Goal: Information Seeking & Learning: Learn about a topic

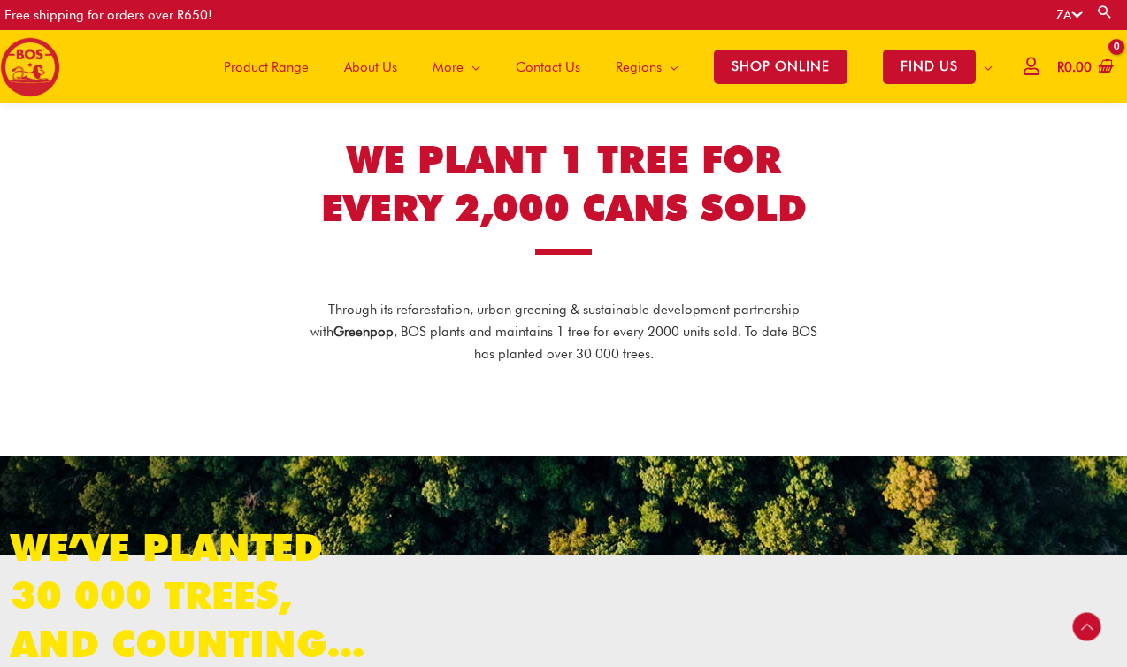
scroll to position [666, 0]
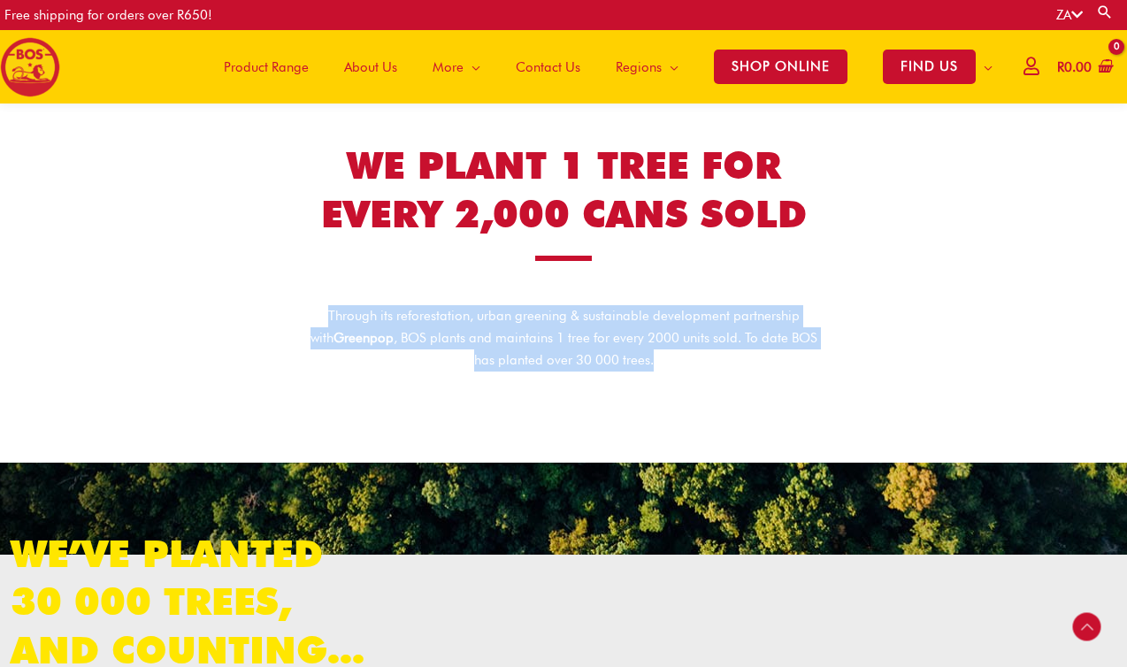
drag, startPoint x: 314, startPoint y: 313, endPoint x: 669, endPoint y: 371, distance: 360.2
click at [669, 371] on div "Through its reforestation, urban greening & sustainable development partnership…" at bounding box center [563, 335] width 513 height 113
copy p "Through its reforestation, urban greening & sustainable development partnership…"
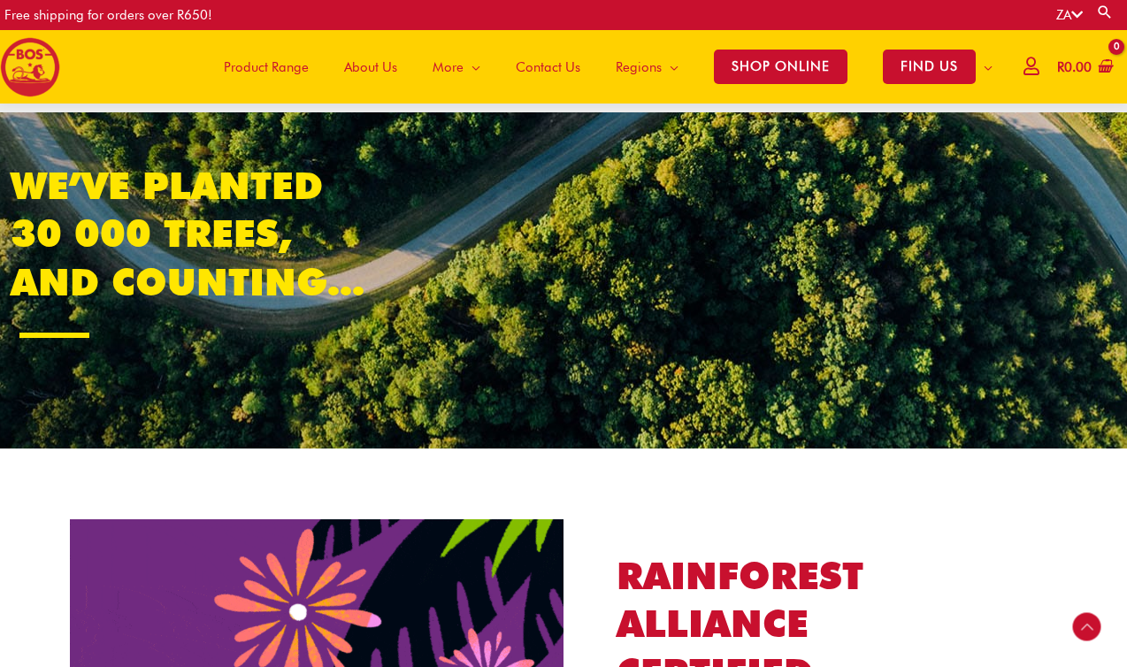
scroll to position [1049, 0]
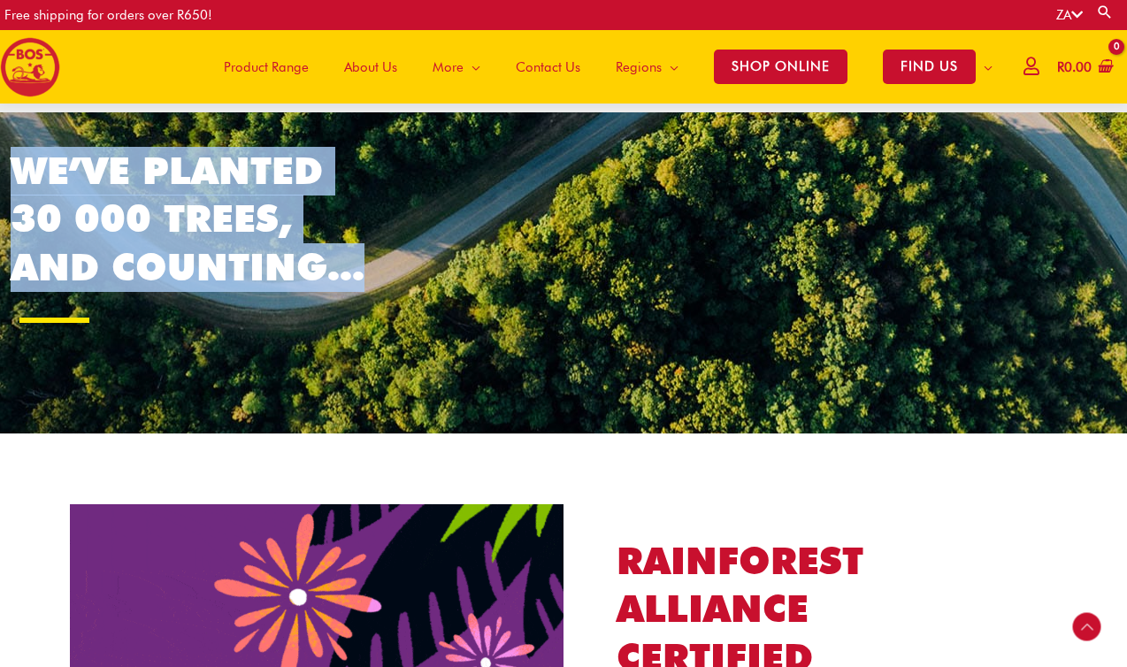
drag, startPoint x: 17, startPoint y: 166, endPoint x: 369, endPoint y: 266, distance: 365.9
click at [369, 266] on h2 "We’ve planted 30 000 trees, and counting…" at bounding box center [193, 219] width 365 height 145
copy h2 "We’ve planted 30 000 trees, and counting…"
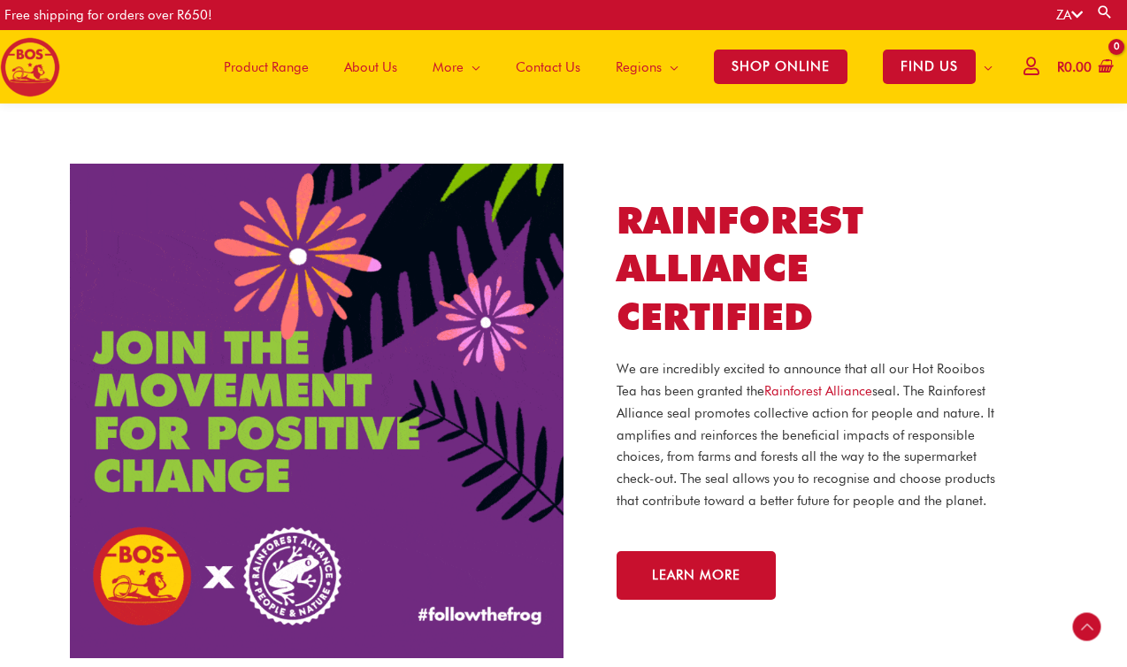
scroll to position [1391, 0]
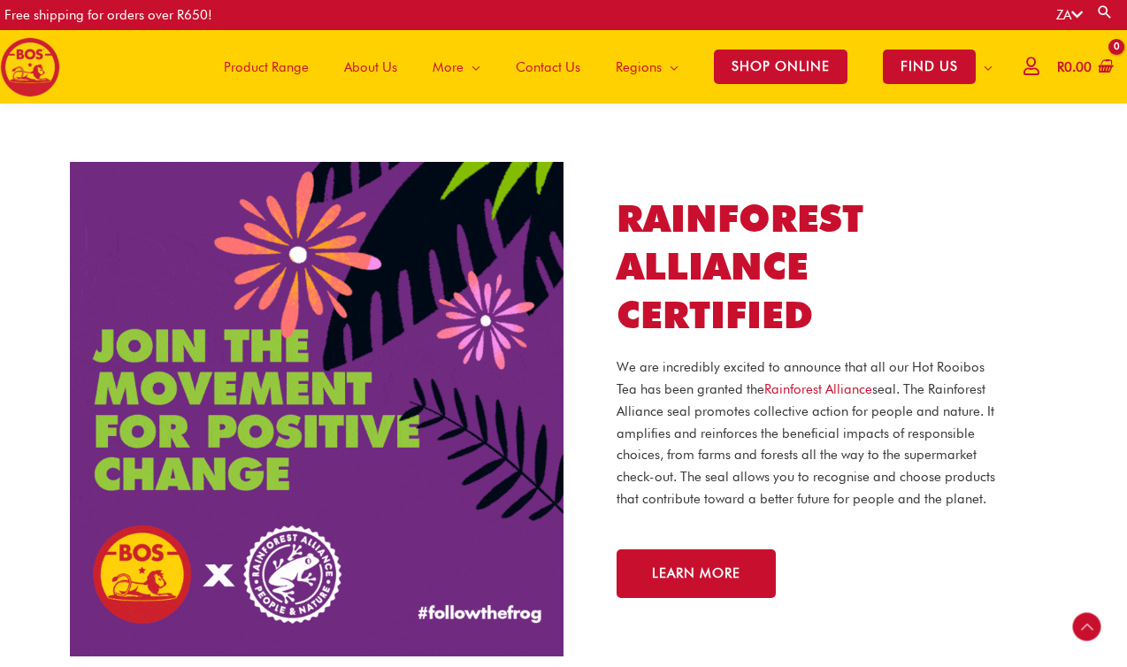
drag, startPoint x: 621, startPoint y: 212, endPoint x: 1005, endPoint y: 516, distance: 489.2
click at [1005, 517] on div "RAINFOREST ALLIANCE CERTIFIED We are incredibly excited to announce that all ou…" at bounding box center [810, 410] width 441 height 430
copy div "RAINFOREST ALLIANCE CERTIFIED We are incredibly excited to announce that all ou…"
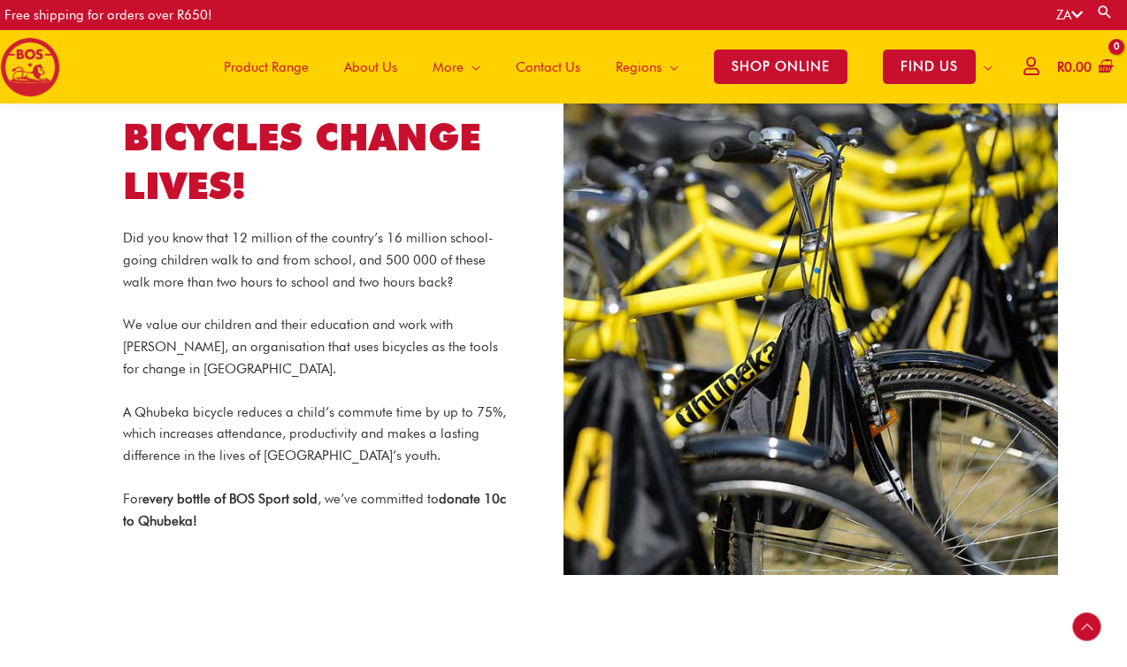
scroll to position [2020, 0]
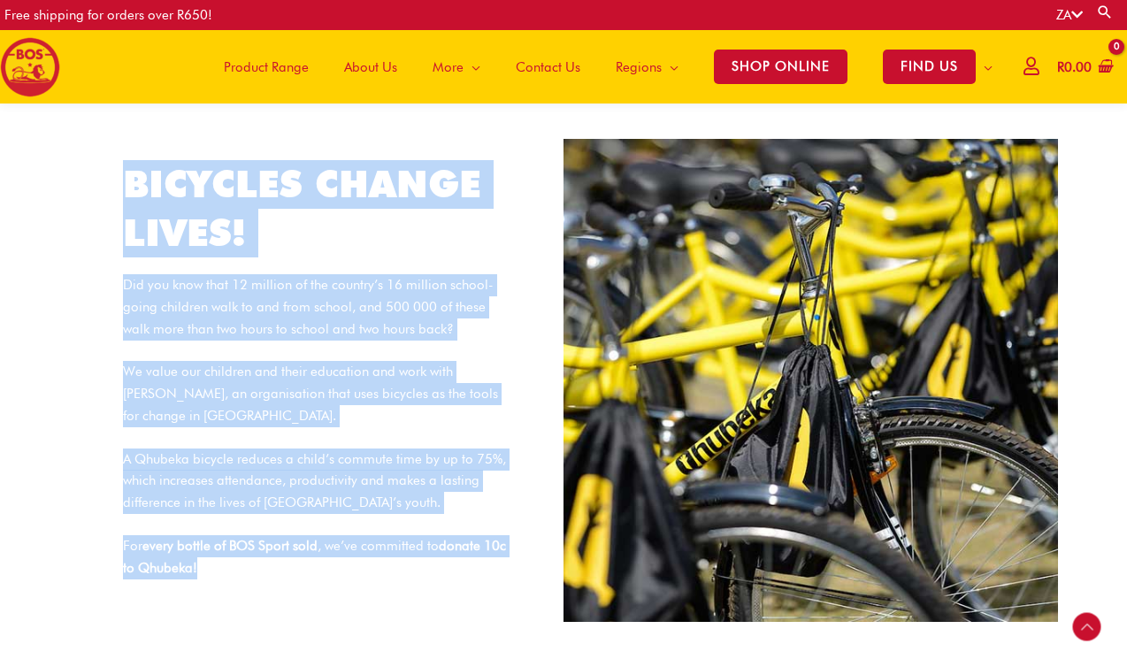
drag, startPoint x: 127, startPoint y: 185, endPoint x: 224, endPoint y: 568, distance: 394.8
click at [225, 569] on div "Bicycles change lives! Did you know that 12 million of the country’s 16 million…" at bounding box center [316, 380] width 441 height 493
copy div "Bicycles change lives! Did you know that 12 million of the country’s 16 million…"
